Goal: Task Accomplishment & Management: Complete application form

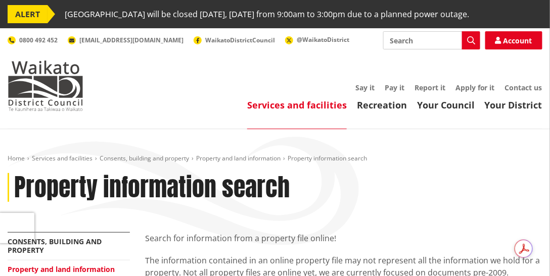
click at [236, 111] on div "Services and facilities Recreation Your Council Your District Say it Pay it Rep…" at bounding box center [323, 97] width 439 height 27
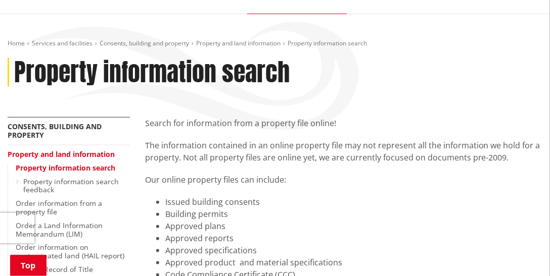
scroll to position [173, 0]
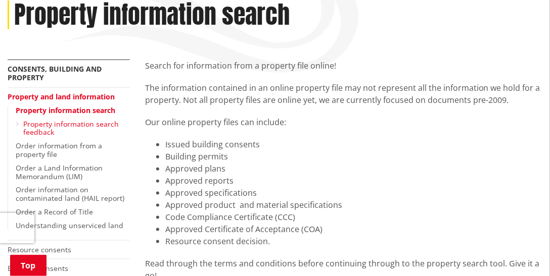
click at [26, 137] on link "Property information search feedback" at bounding box center [70, 128] width 95 height 18
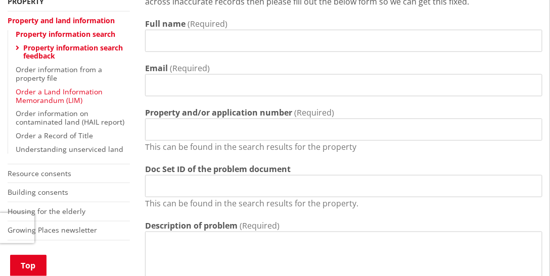
scroll to position [220, 0]
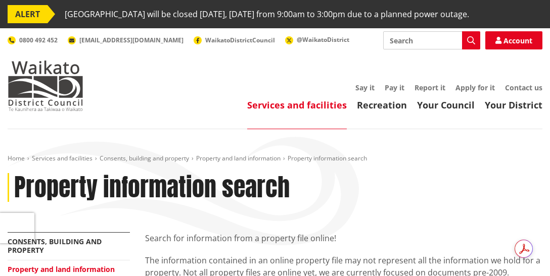
scroll to position [173, 0]
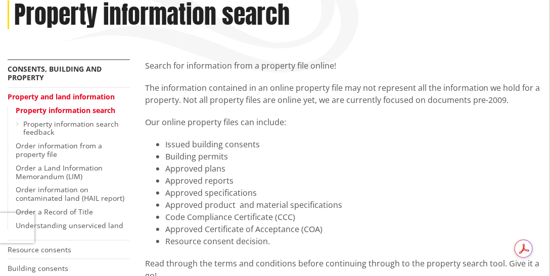
click at [57, 115] on link "Property information search" at bounding box center [66, 111] width 100 height 10
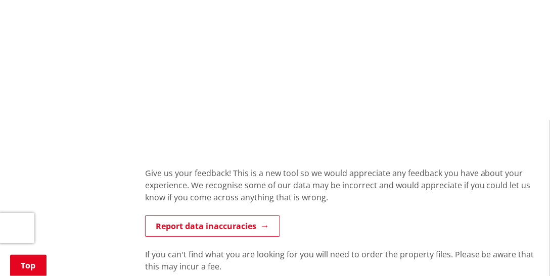
scroll to position [895, 0]
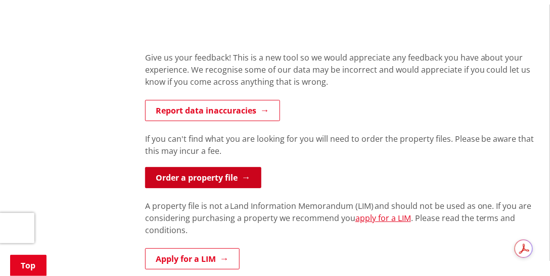
click at [225, 188] on link "Order a property file" at bounding box center [203, 177] width 116 height 21
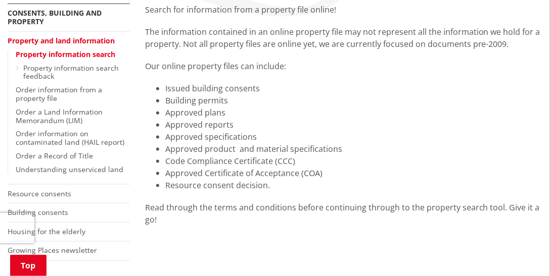
scroll to position [114, 0]
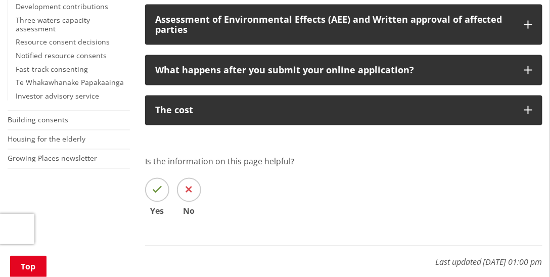
scroll to position [231, 0]
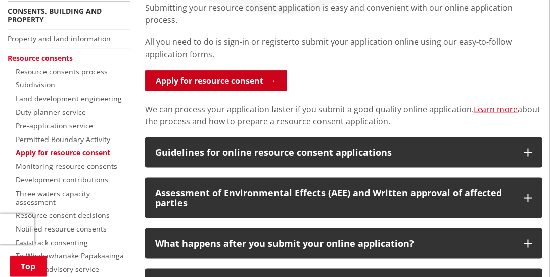
click at [234, 87] on link "Apply for resource consent" at bounding box center [216, 80] width 142 height 21
